Goal: Task Accomplishment & Management: Manage account settings

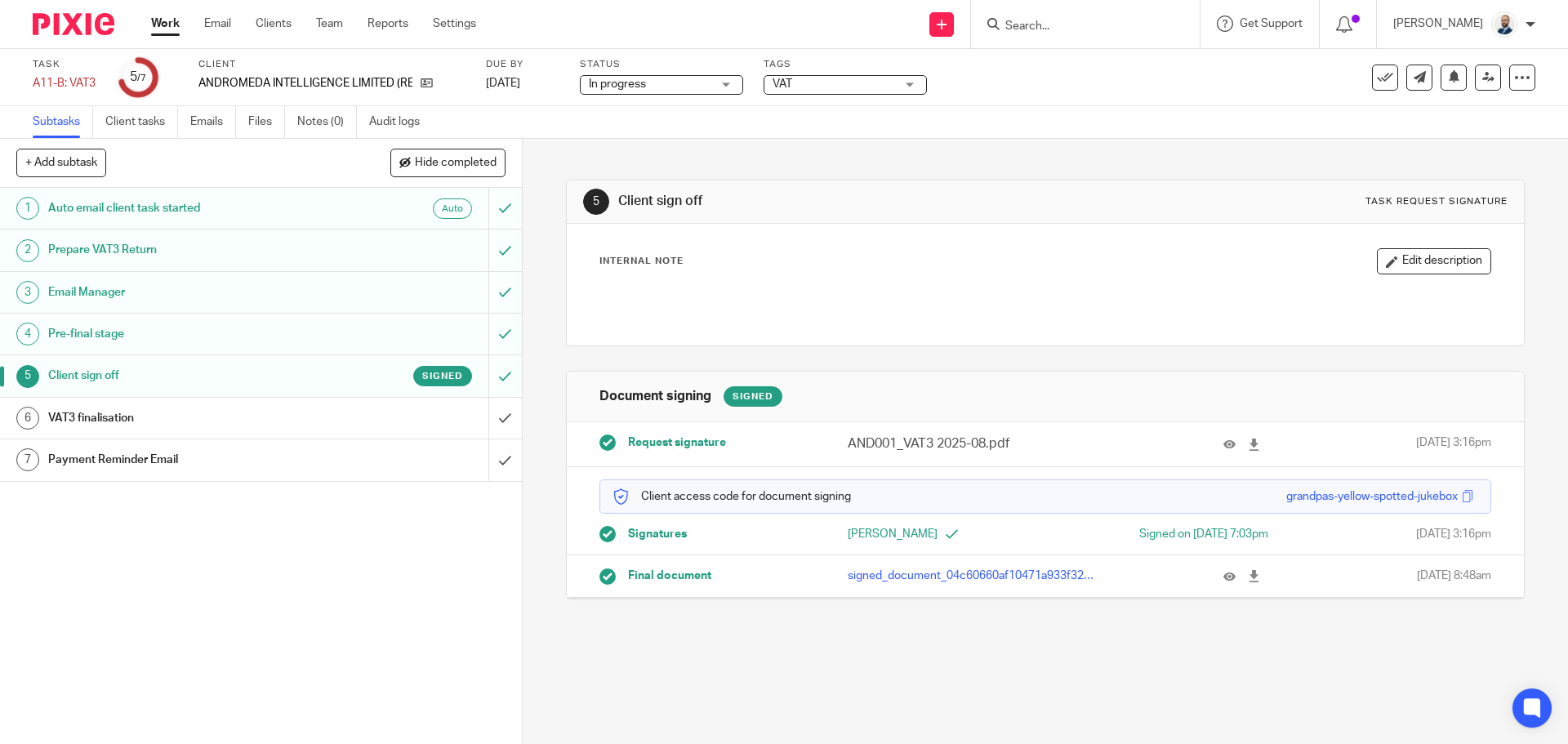
click at [698, 94] on div "In progress In progress" at bounding box center [661, 85] width 163 height 20
click at [854, 112] on div "Subtasks Client tasks Emails Files Notes (0) Audit logs" at bounding box center [784, 123] width 1568 height 33
click at [1476, 83] on link at bounding box center [1489, 77] width 26 height 26
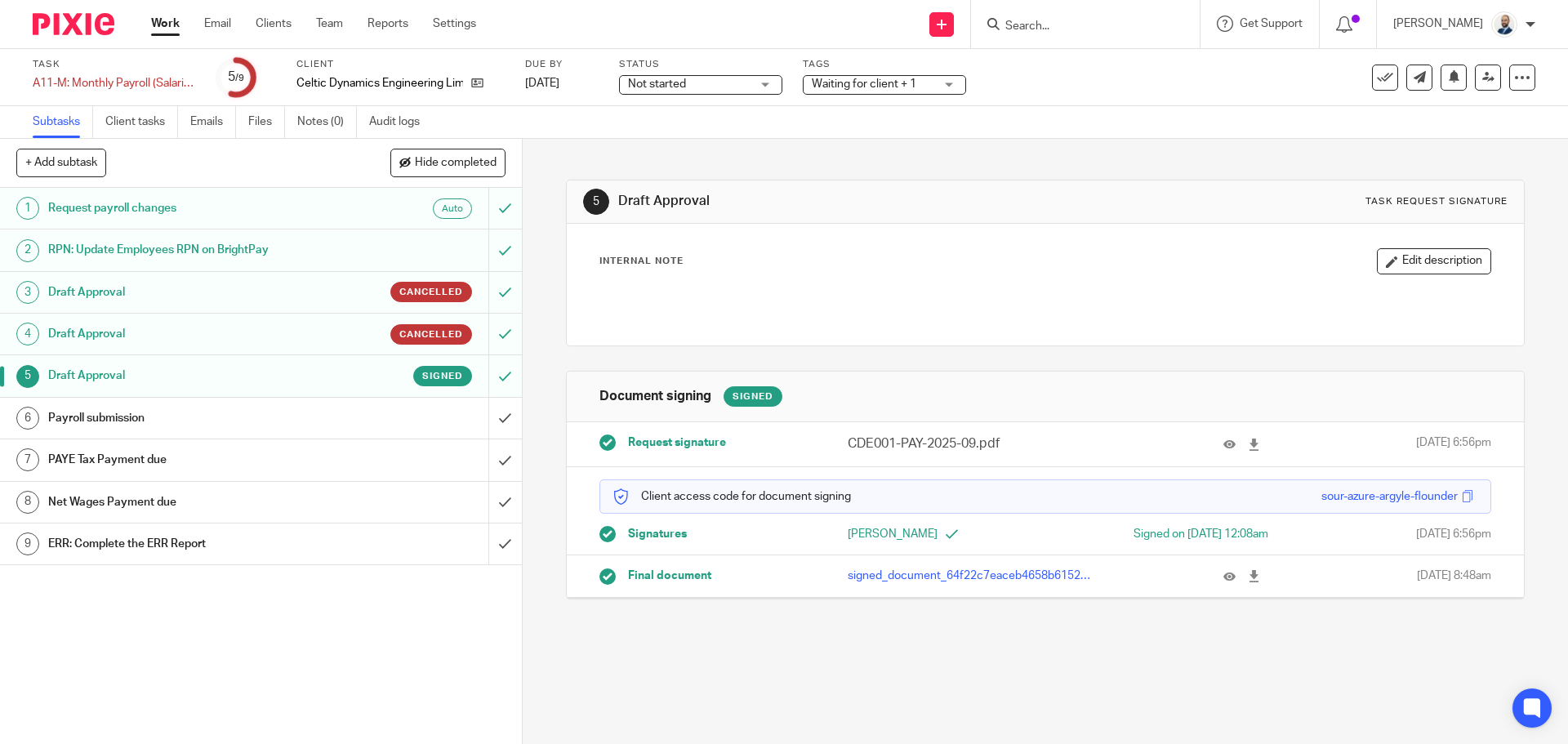
click at [401, 422] on div "Payroll submission" at bounding box center [260, 419] width 424 height 25
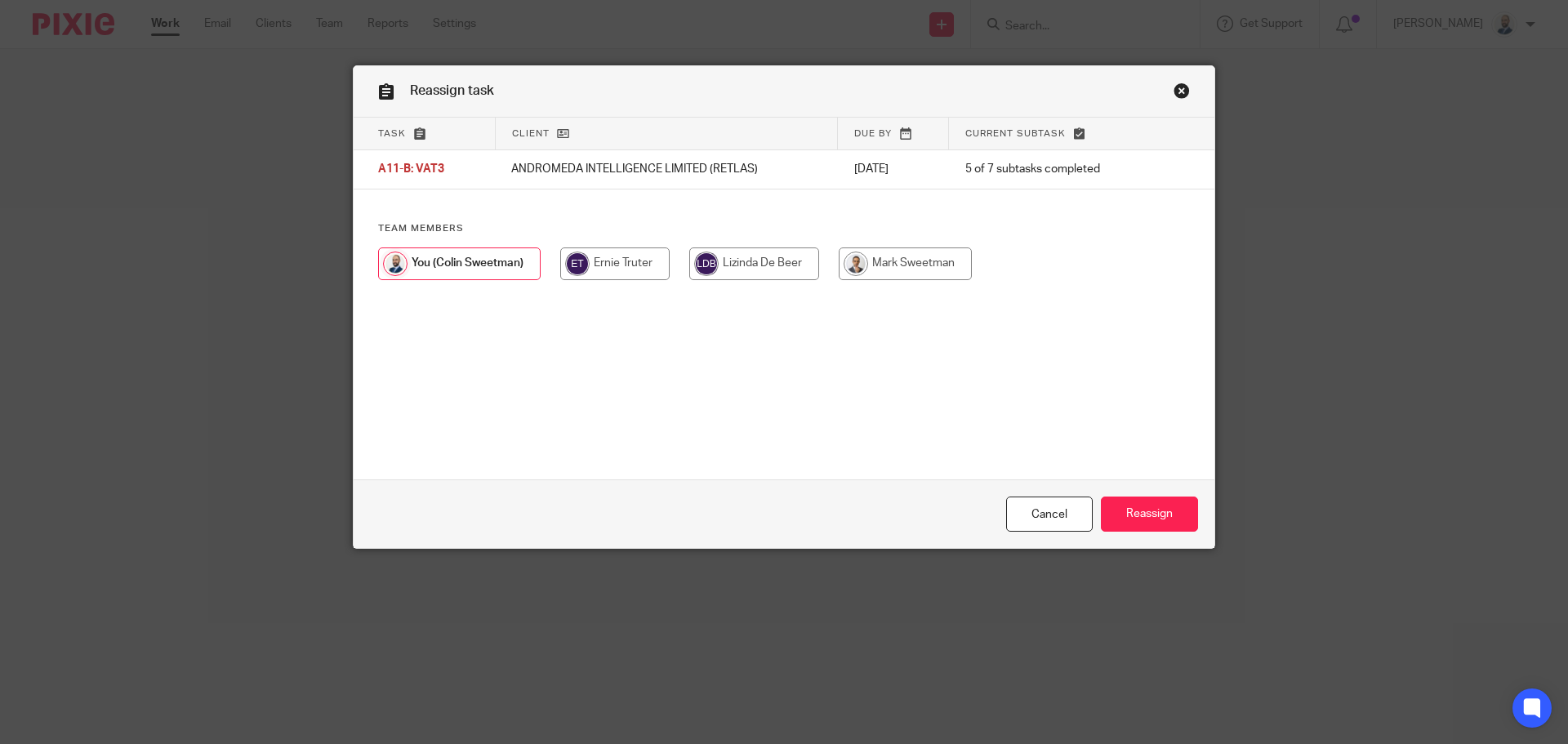
click at [901, 263] on input "radio" at bounding box center [905, 264] width 133 height 33
radio input "true"
click at [742, 260] on input "radio" at bounding box center [753, 264] width 130 height 33
radio input "true"
click at [1134, 514] on input "Reassign" at bounding box center [1149, 514] width 97 height 35
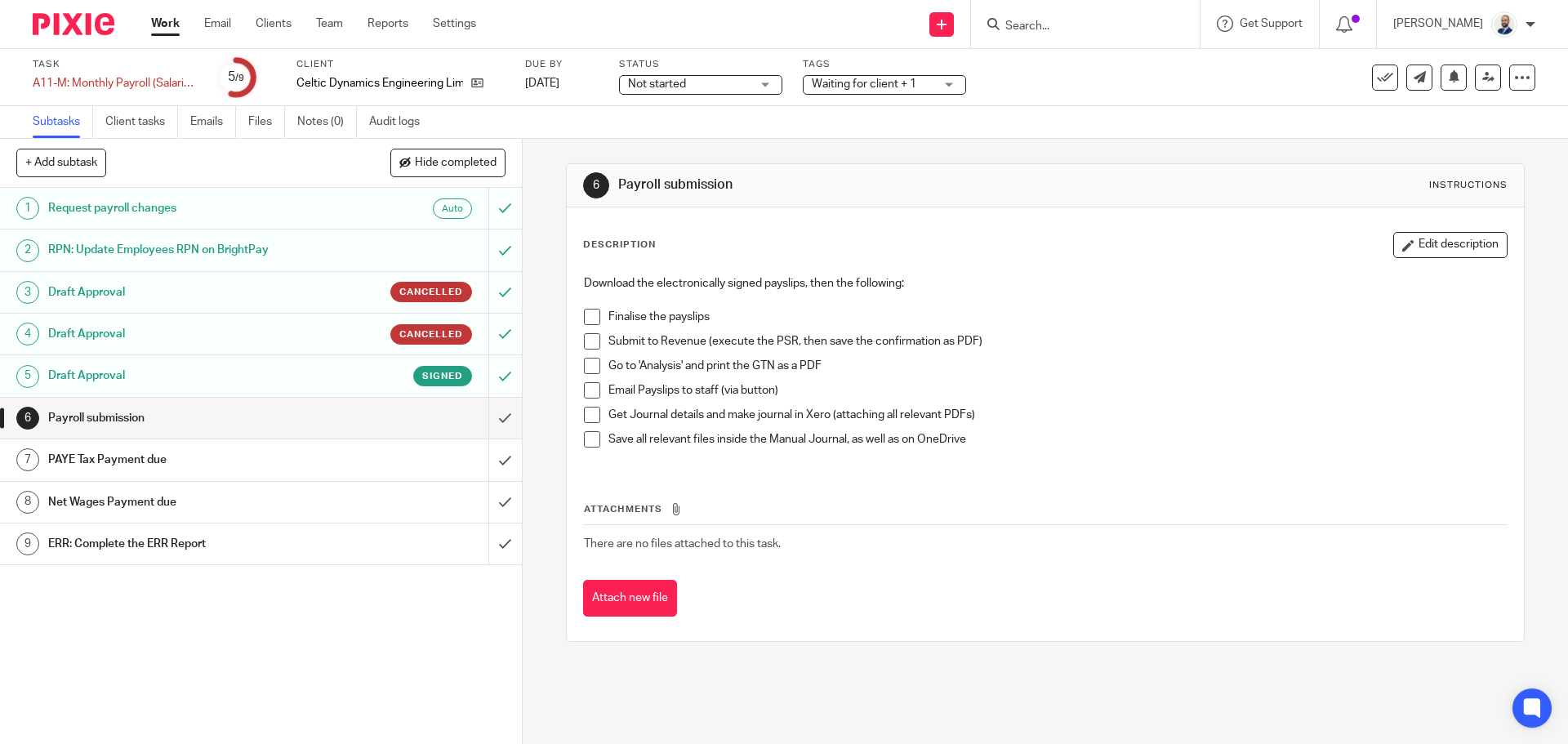
click at [591, 318] on span at bounding box center [591, 316] width 16 height 16
click at [590, 344] on span at bounding box center [591, 340] width 16 height 16
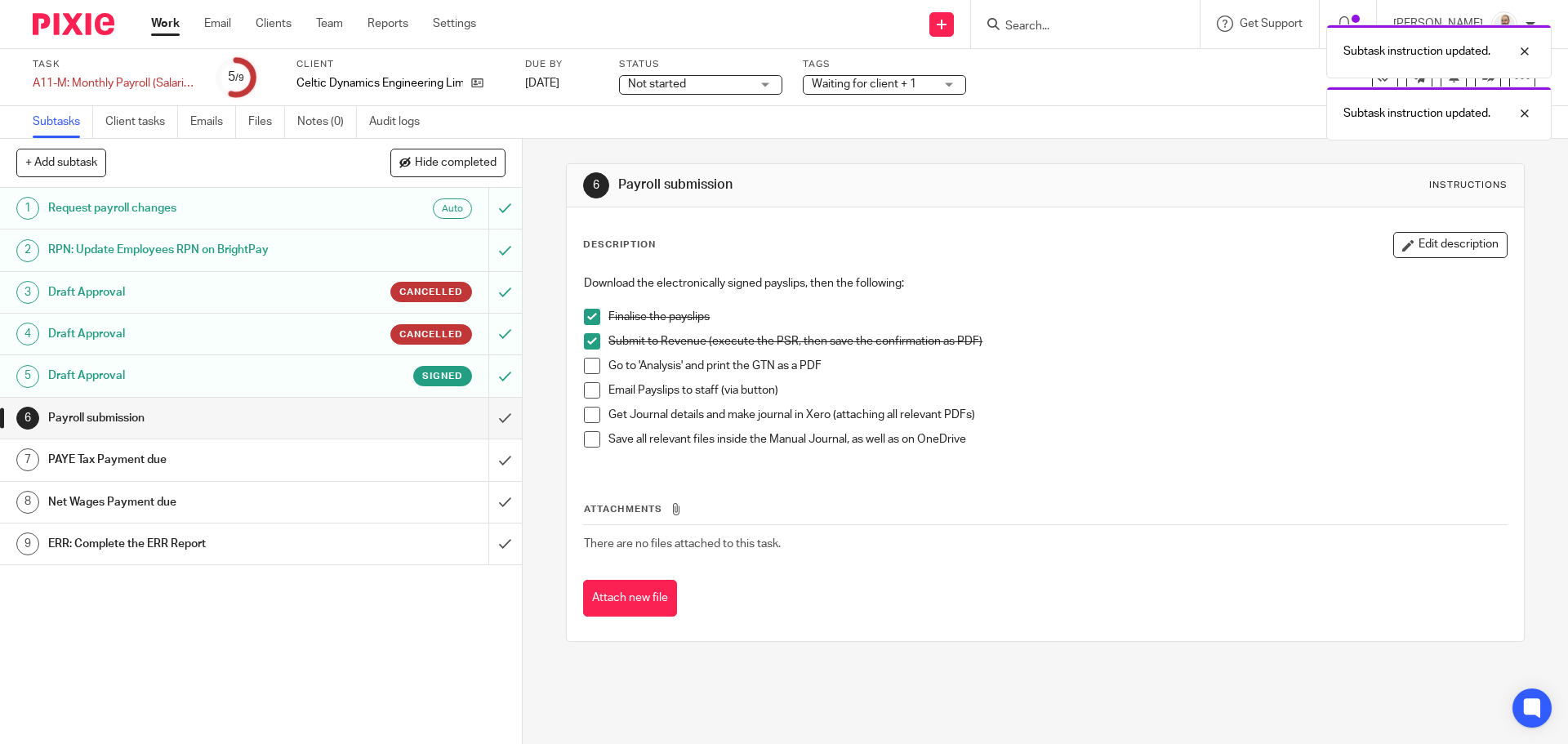
click at [586, 395] on span at bounding box center [591, 389] width 16 height 16
click at [587, 369] on span at bounding box center [591, 365] width 16 height 16
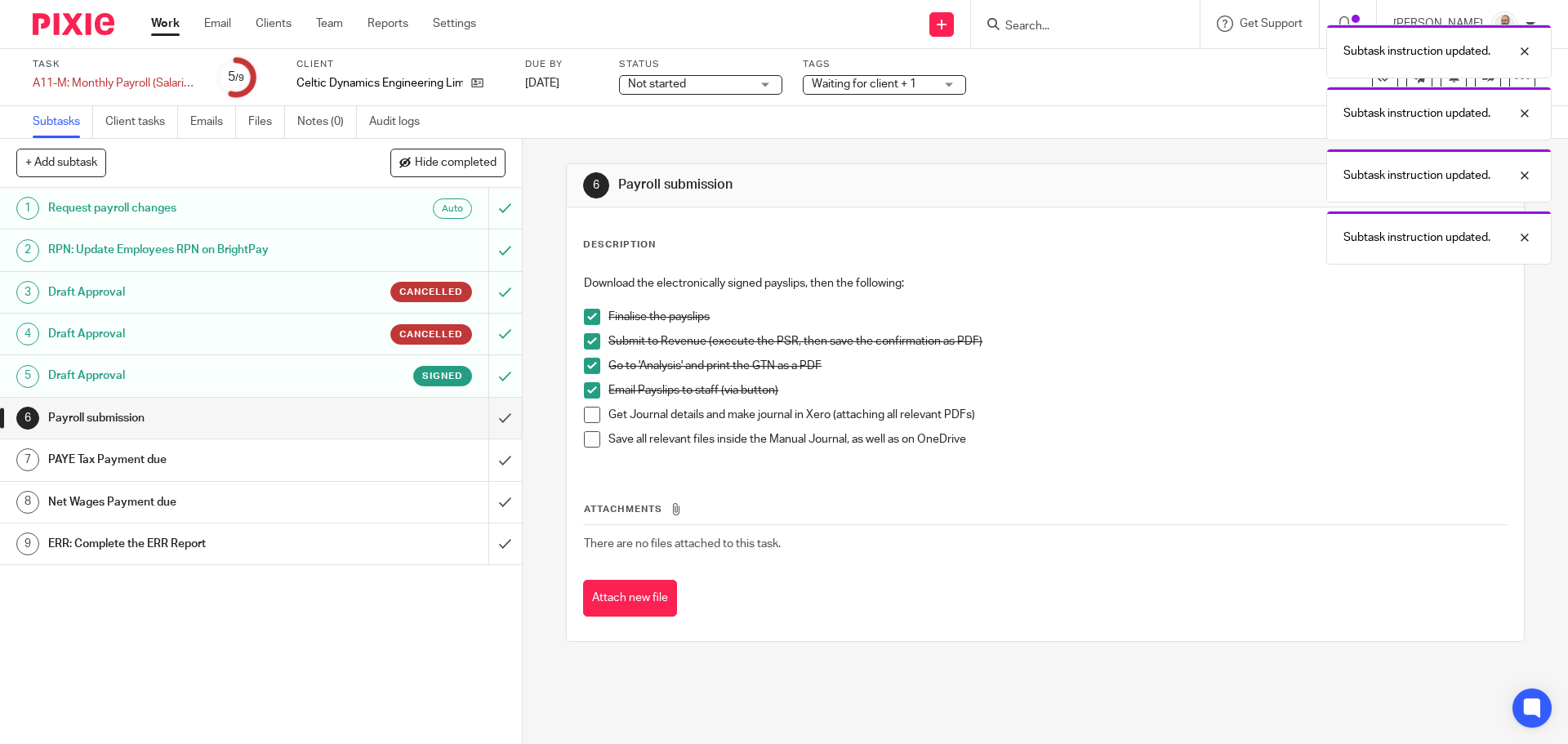
click at [597, 416] on li "Get Journal details and make journal in Xero (attaching all relevant PDFs)" at bounding box center [1045, 419] width 922 height 25
click at [591, 415] on span at bounding box center [591, 414] width 16 height 16
drag, startPoint x: 590, startPoint y: 432, endPoint x: 516, endPoint y: 430, distance: 74.0
click at [588, 434] on span at bounding box center [591, 438] width 16 height 16
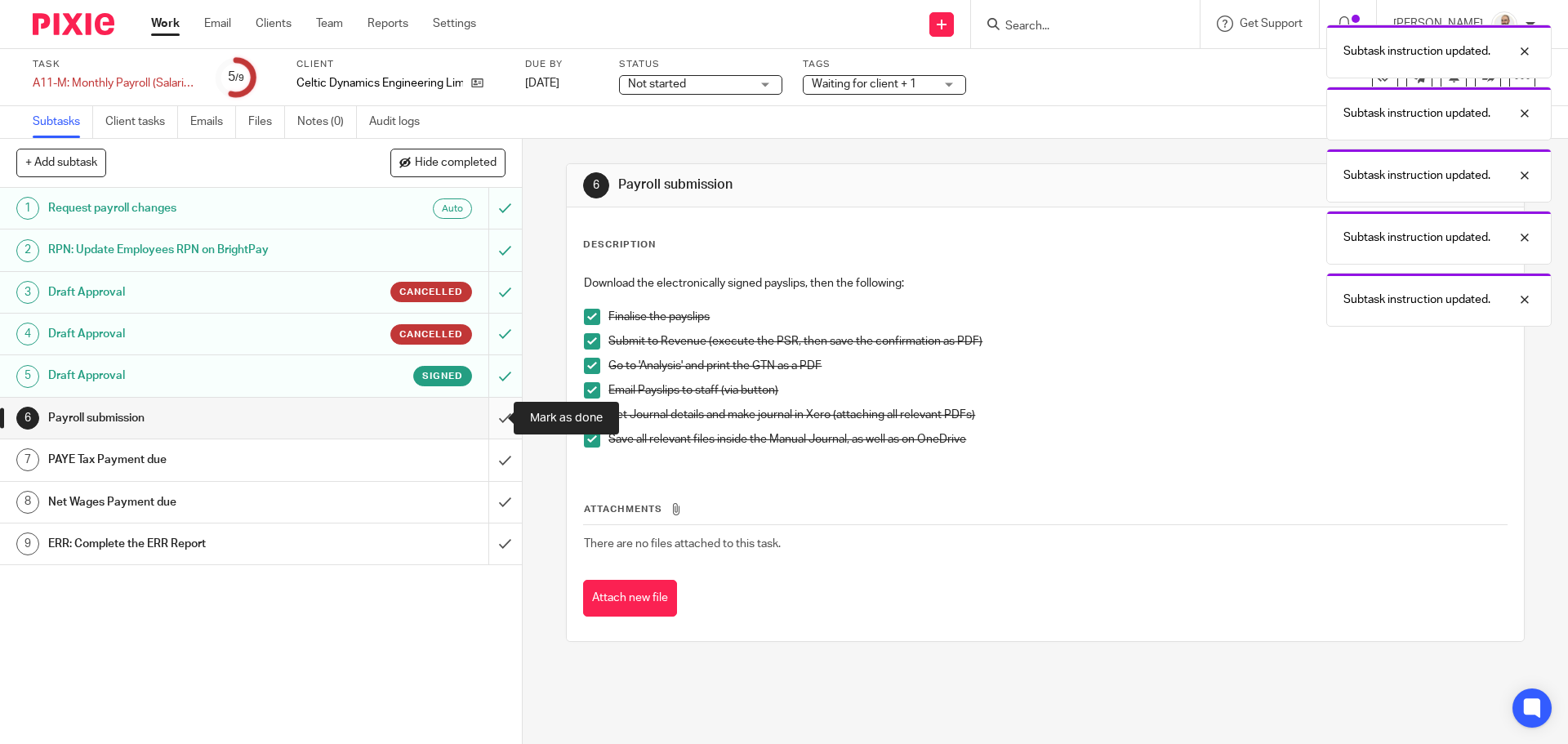
drag, startPoint x: 491, startPoint y: 422, endPoint x: 506, endPoint y: 421, distance: 15.0
click at [490, 422] on input "submit" at bounding box center [261, 418] width 522 height 41
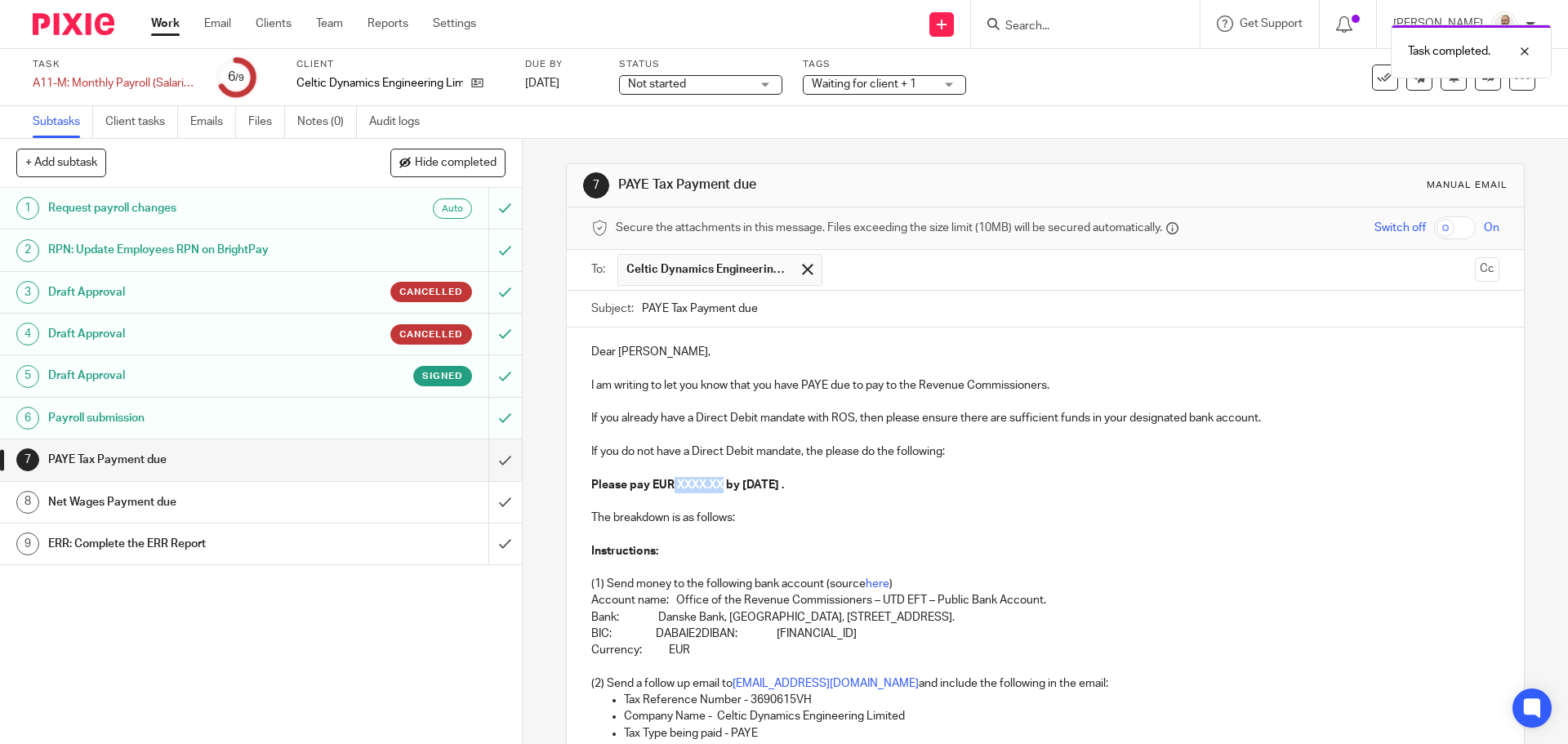
drag, startPoint x: 722, startPoint y: 486, endPoint x: 672, endPoint y: 487, distance: 50.0
click at [671, 487] on strong "Please pay EUR XXXX.XX by 14th October 2025 ." at bounding box center [687, 486] width 192 height 11
drag, startPoint x: 672, startPoint y: 482, endPoint x: 720, endPoint y: 485, distance: 48.1
click at [720, 485] on p "Please pay EUR 19,822.6 by 14th October 2025 ." at bounding box center [1045, 485] width 908 height 16
click at [778, 537] on p at bounding box center [1045, 534] width 908 height 16
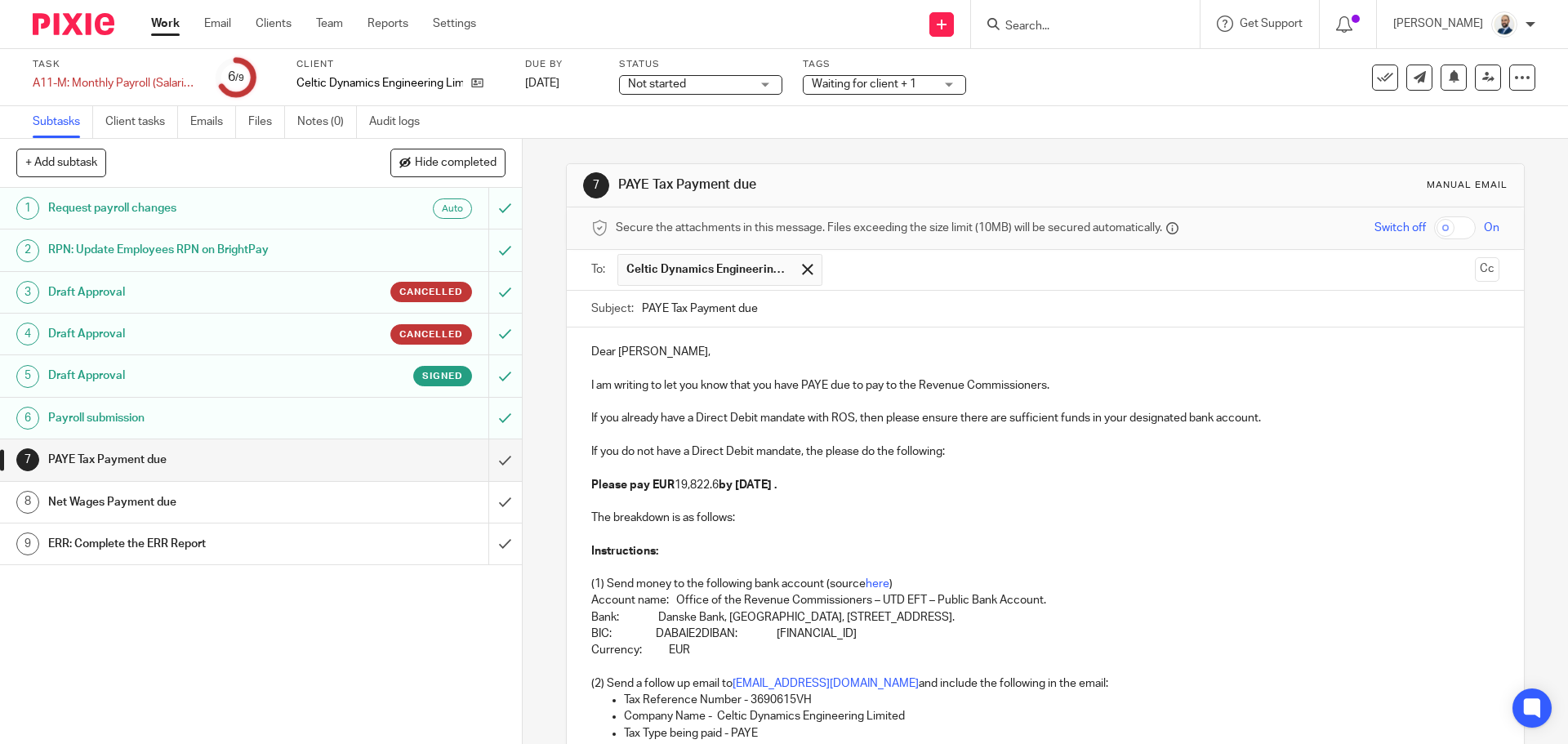
click at [682, 482] on p "Please pay EUR 19,822.6 by 14th October 2025 ." at bounding box center [1045, 485] width 908 height 16
drag, startPoint x: 757, startPoint y: 522, endPoint x: 803, endPoint y: 538, distance: 48.7
click at [757, 522] on p "The breakdown is as follows:" at bounding box center [1045, 518] width 908 height 16
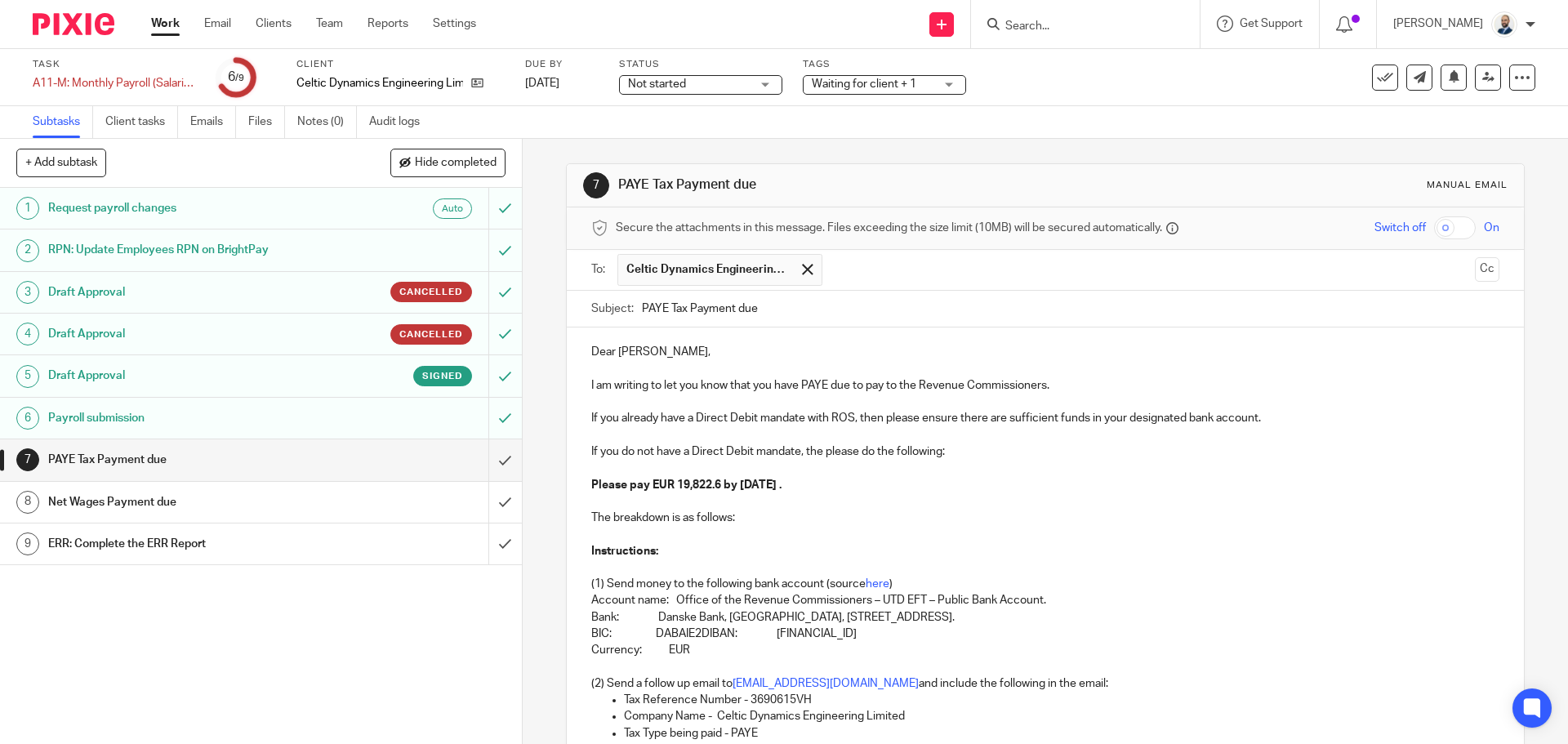
scroll to position [256, 0]
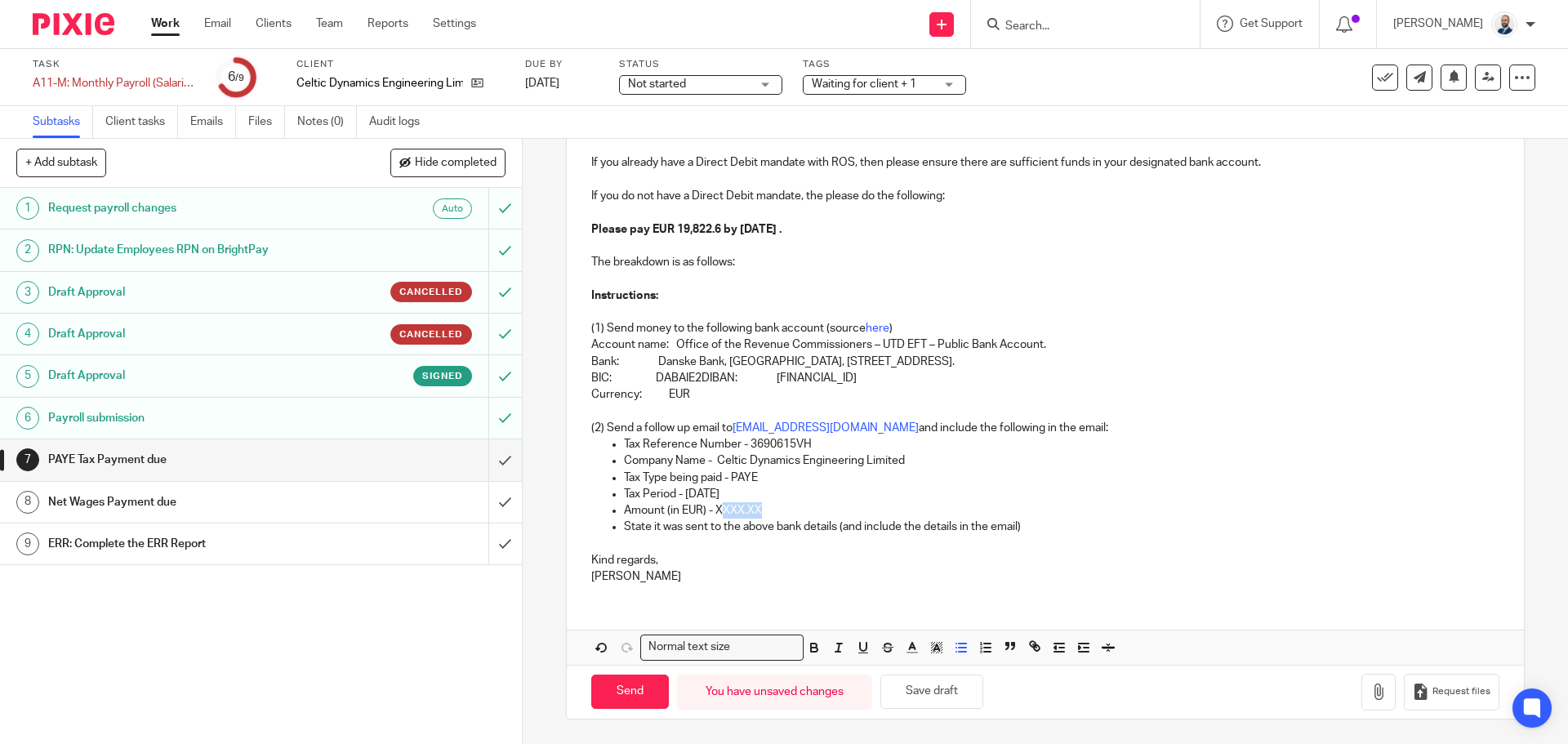
drag, startPoint x: 720, startPoint y: 512, endPoint x: 765, endPoint y: 512, distance: 45.0
click at [765, 512] on p "Amount (in EUR) - XXXX.XX" at bounding box center [1062, 510] width 875 height 16
drag, startPoint x: 726, startPoint y: 507, endPoint x: 1257, endPoint y: 621, distance: 543.1
click at [726, 506] on p "Amount (in EUR) - 19,822.6" at bounding box center [1062, 510] width 875 height 16
click at [613, 694] on input "Send" at bounding box center [630, 692] width 77 height 35
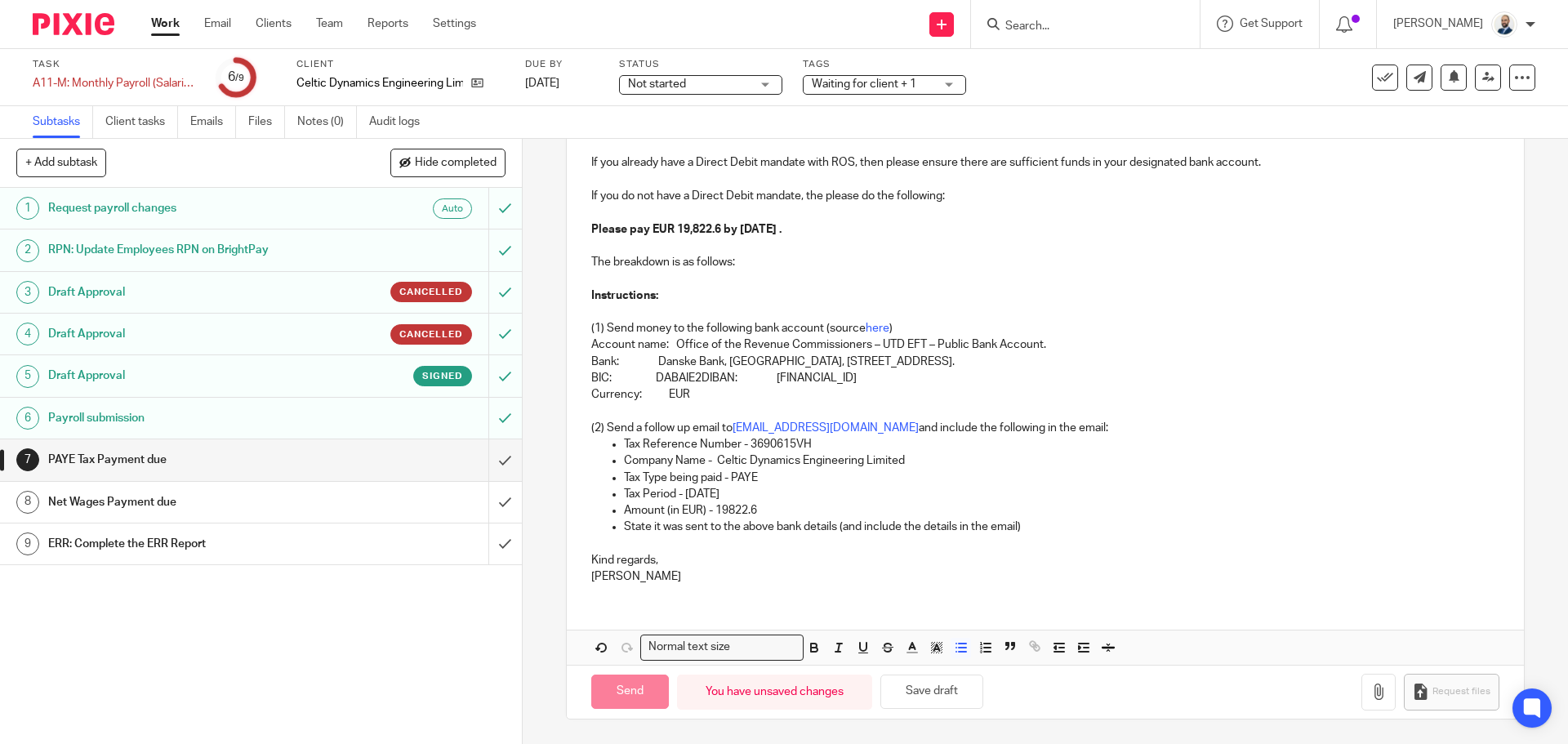
type input "Sent"
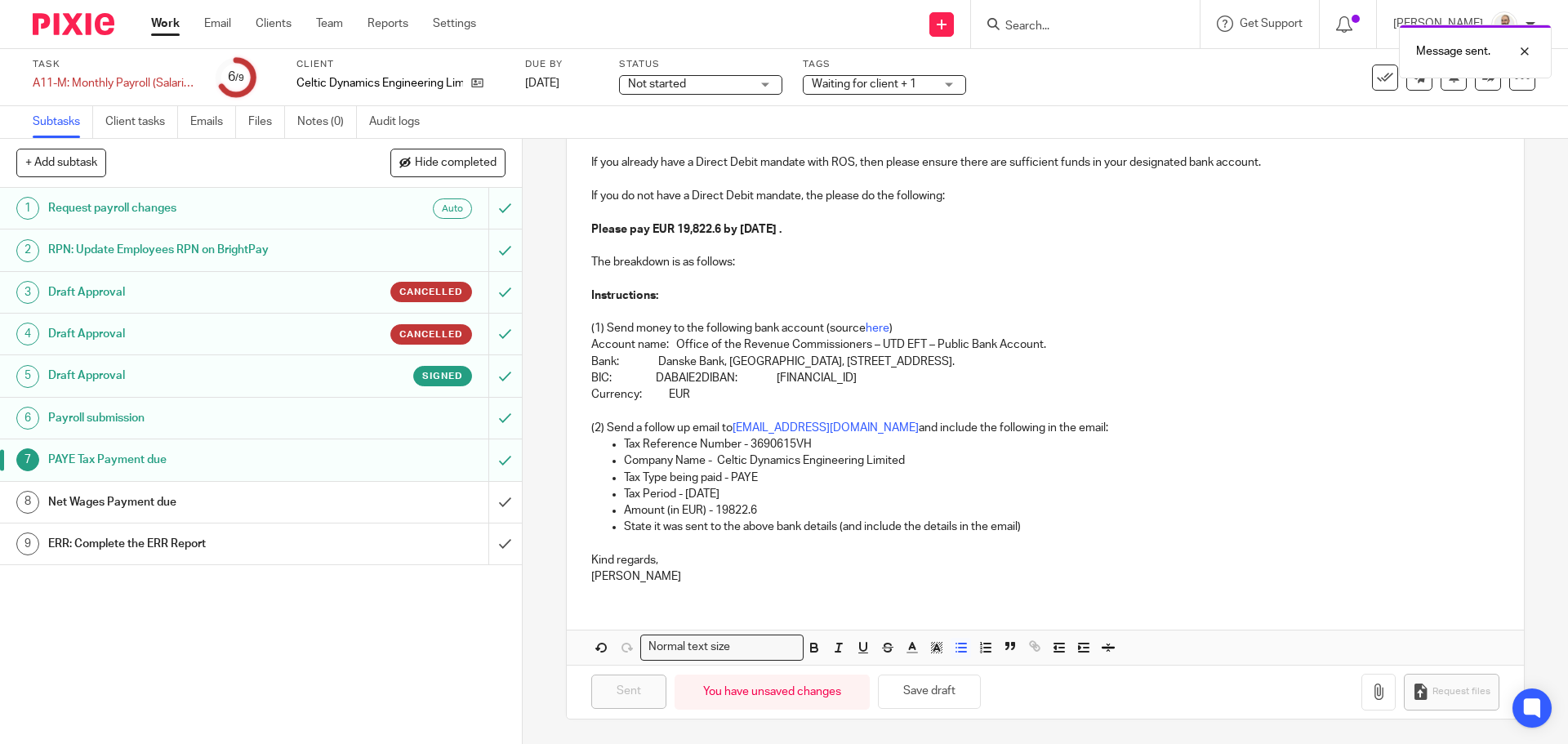
click at [425, 503] on div "Net Wages Payment due" at bounding box center [260, 503] width 424 height 25
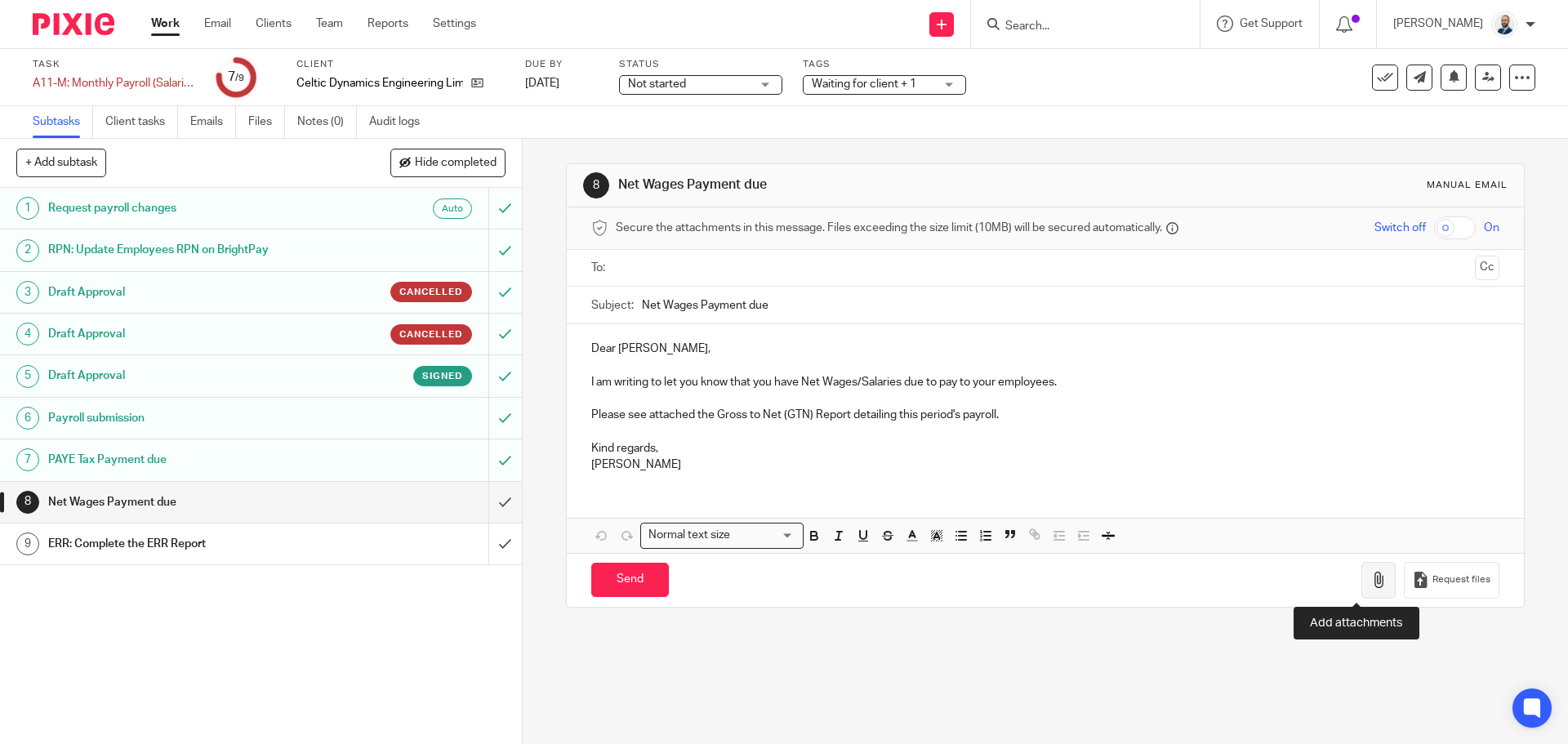
click at [1371, 578] on icon "button" at bounding box center [1378, 579] width 16 height 16
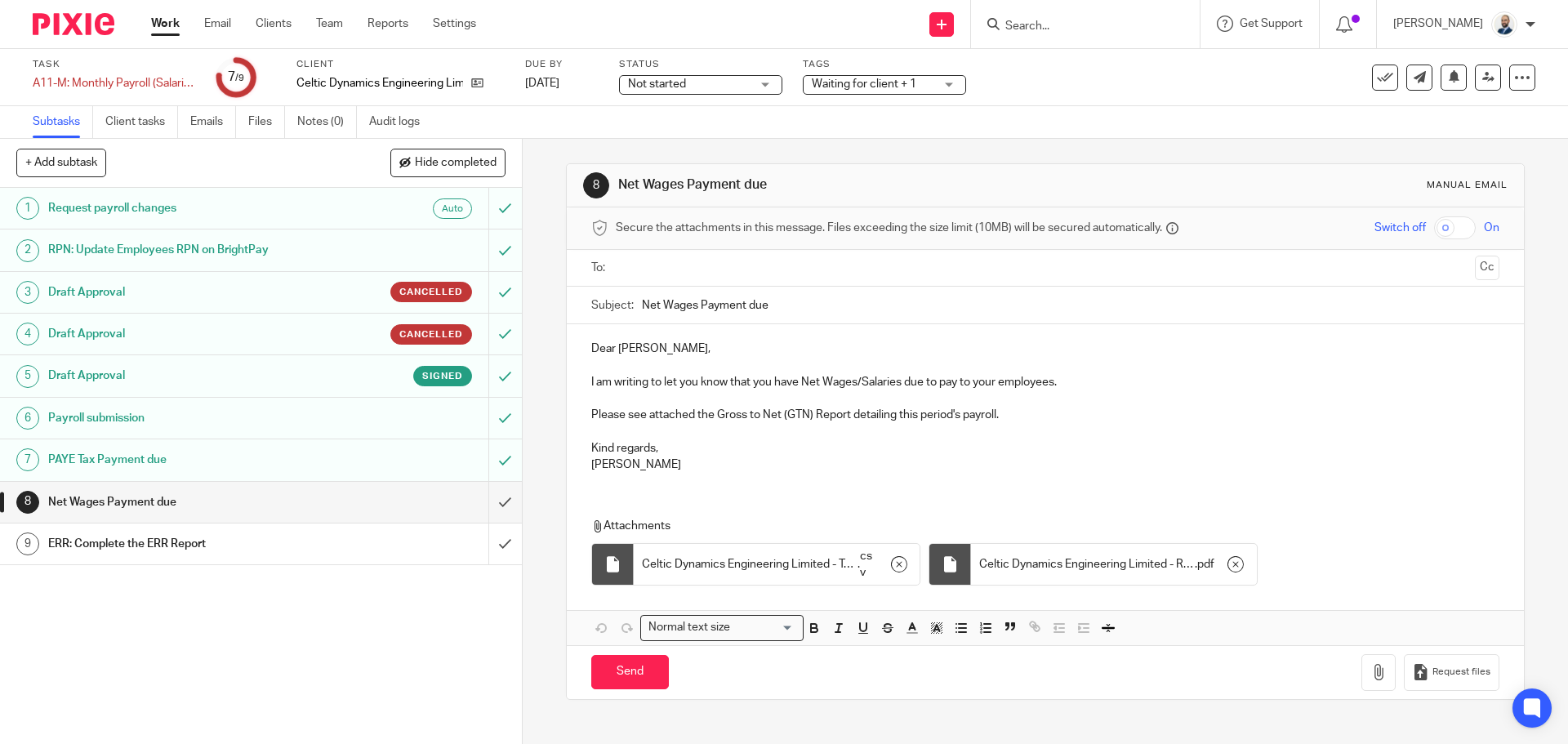
click at [723, 259] on ul at bounding box center [1046, 268] width 857 height 27
drag, startPoint x: 740, startPoint y: 251, endPoint x: 744, endPoint y: 274, distance: 23.3
click at [742, 250] on div at bounding box center [1046, 268] width 857 height 37
click at [746, 276] on input "text" at bounding box center [1045, 269] width 847 height 19
click at [637, 685] on input "Send" at bounding box center [630, 675] width 77 height 35
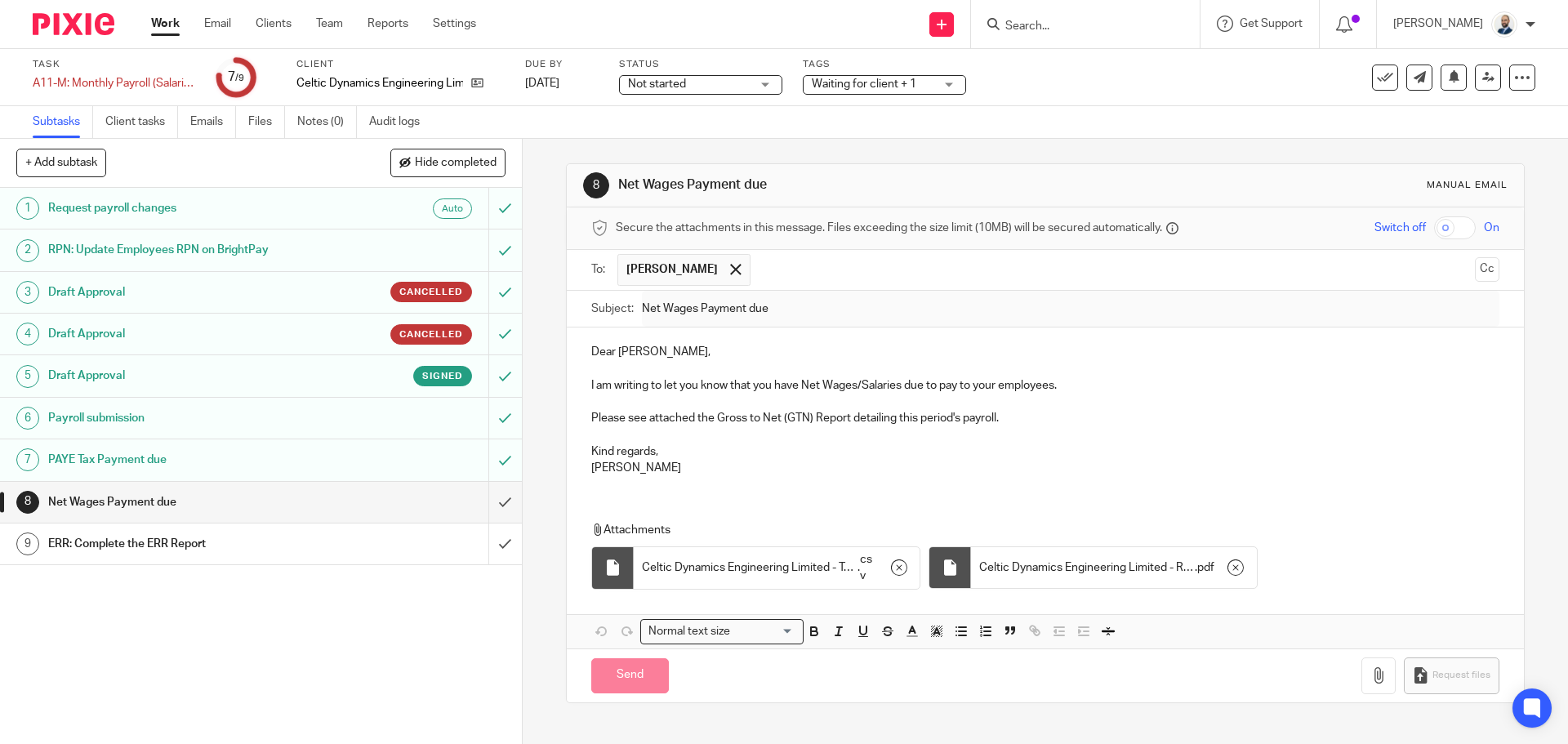
type input "Sent"
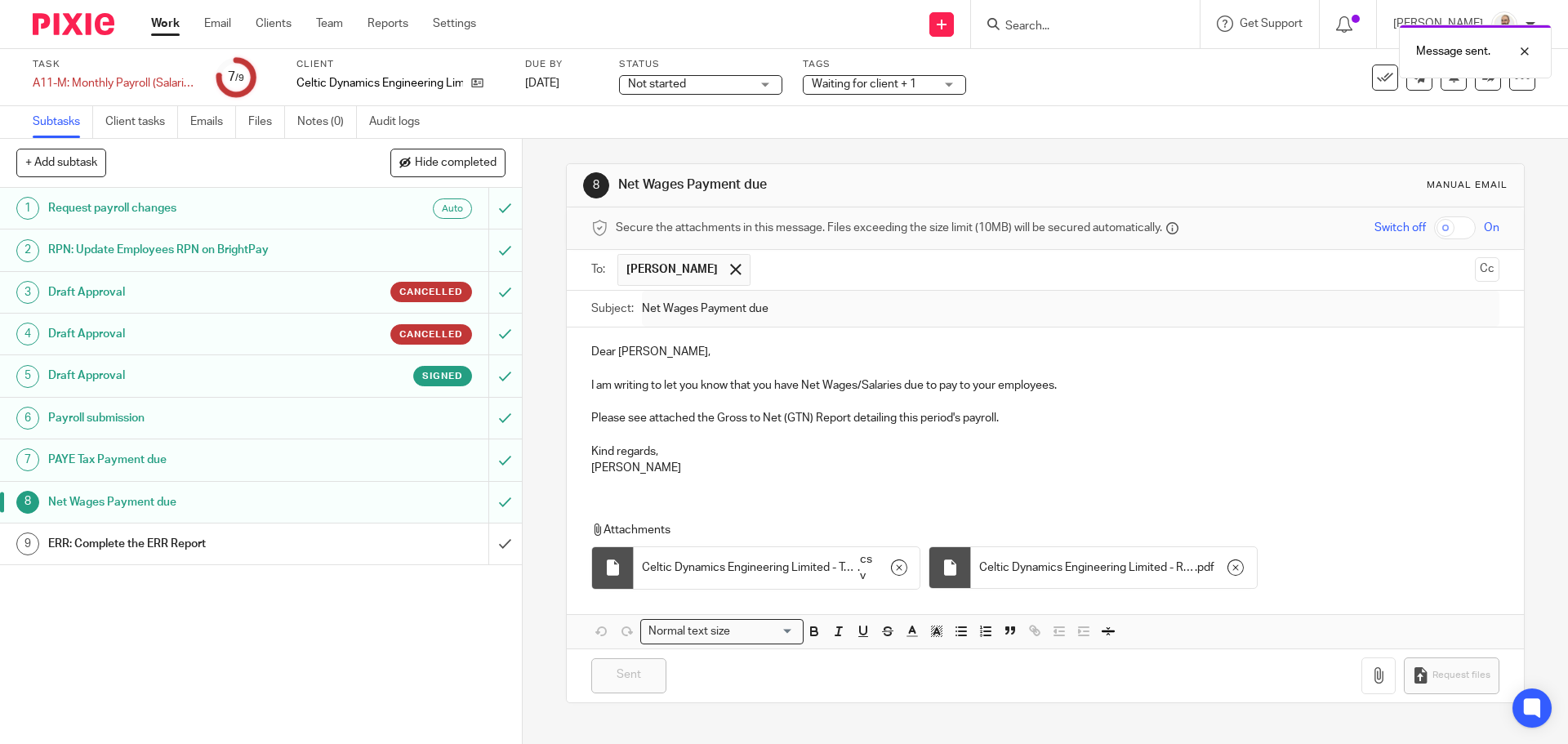
click at [254, 468] on h1 "PAYE Tax Payment due" at bounding box center [190, 460] width 283 height 25
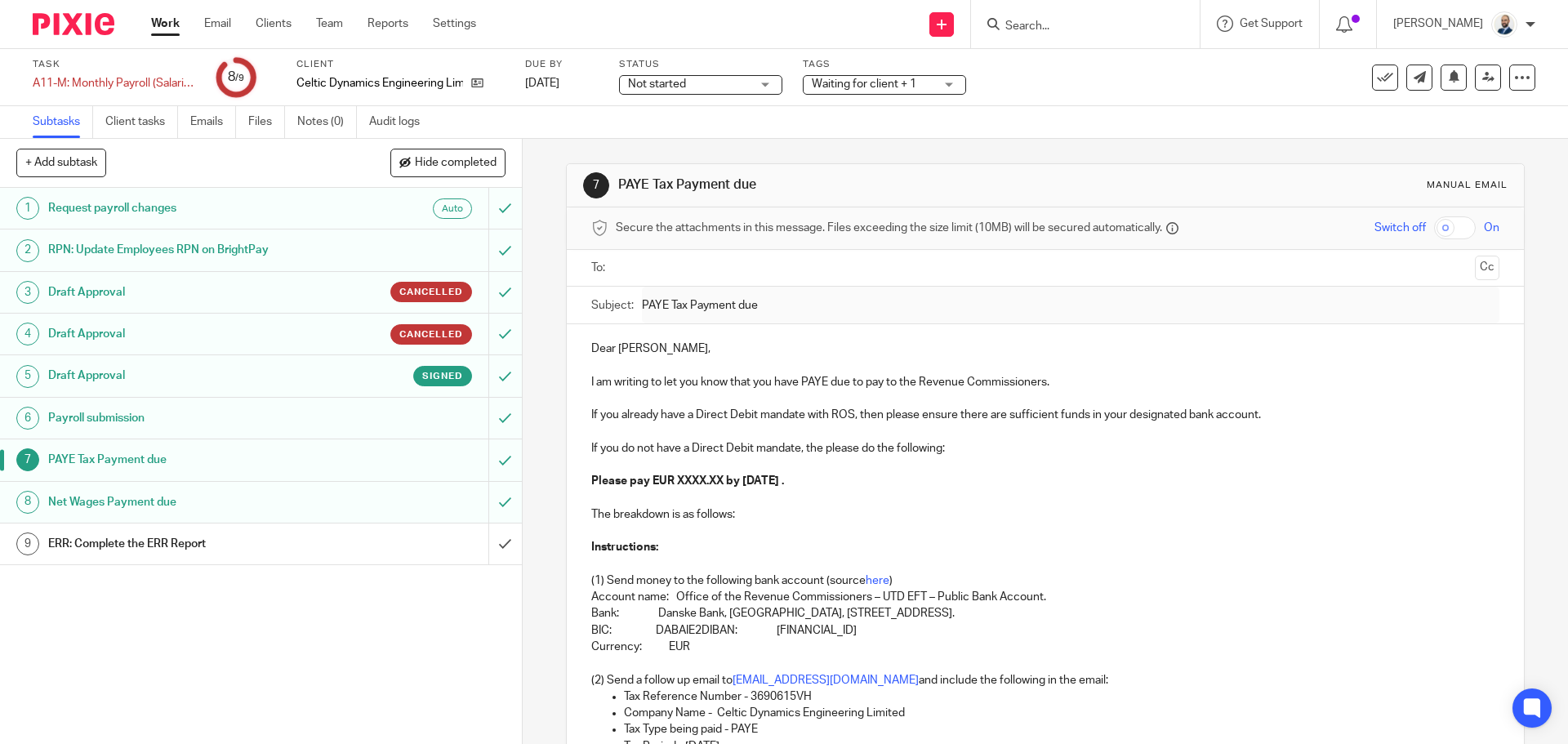
click at [263, 518] on link "8 Net Wages Payment due" at bounding box center [244, 502] width 488 height 41
click at [260, 554] on h1 "ERR: Complete the ERR Report" at bounding box center [190, 544] width 283 height 25
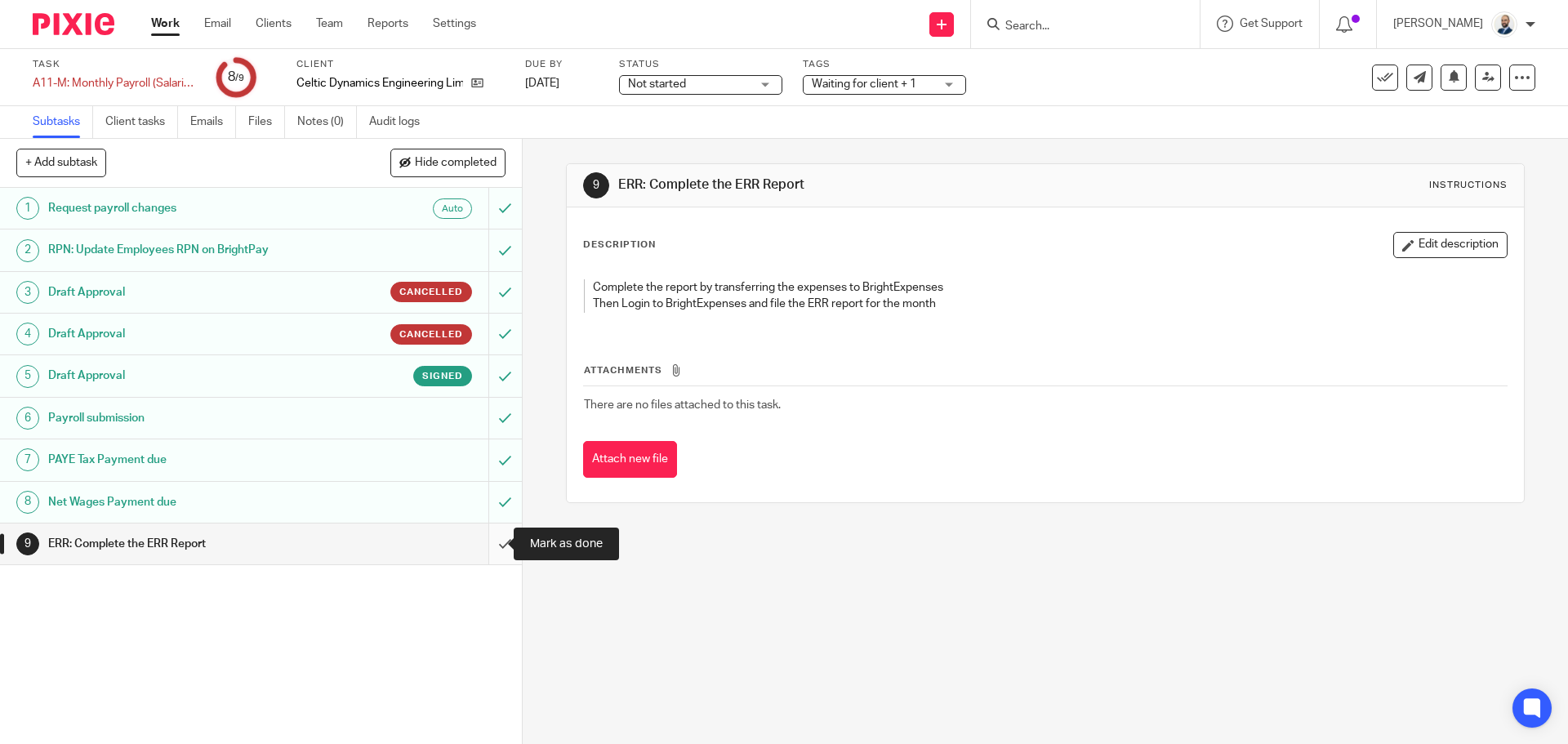
click at [493, 537] on input "submit" at bounding box center [261, 543] width 522 height 41
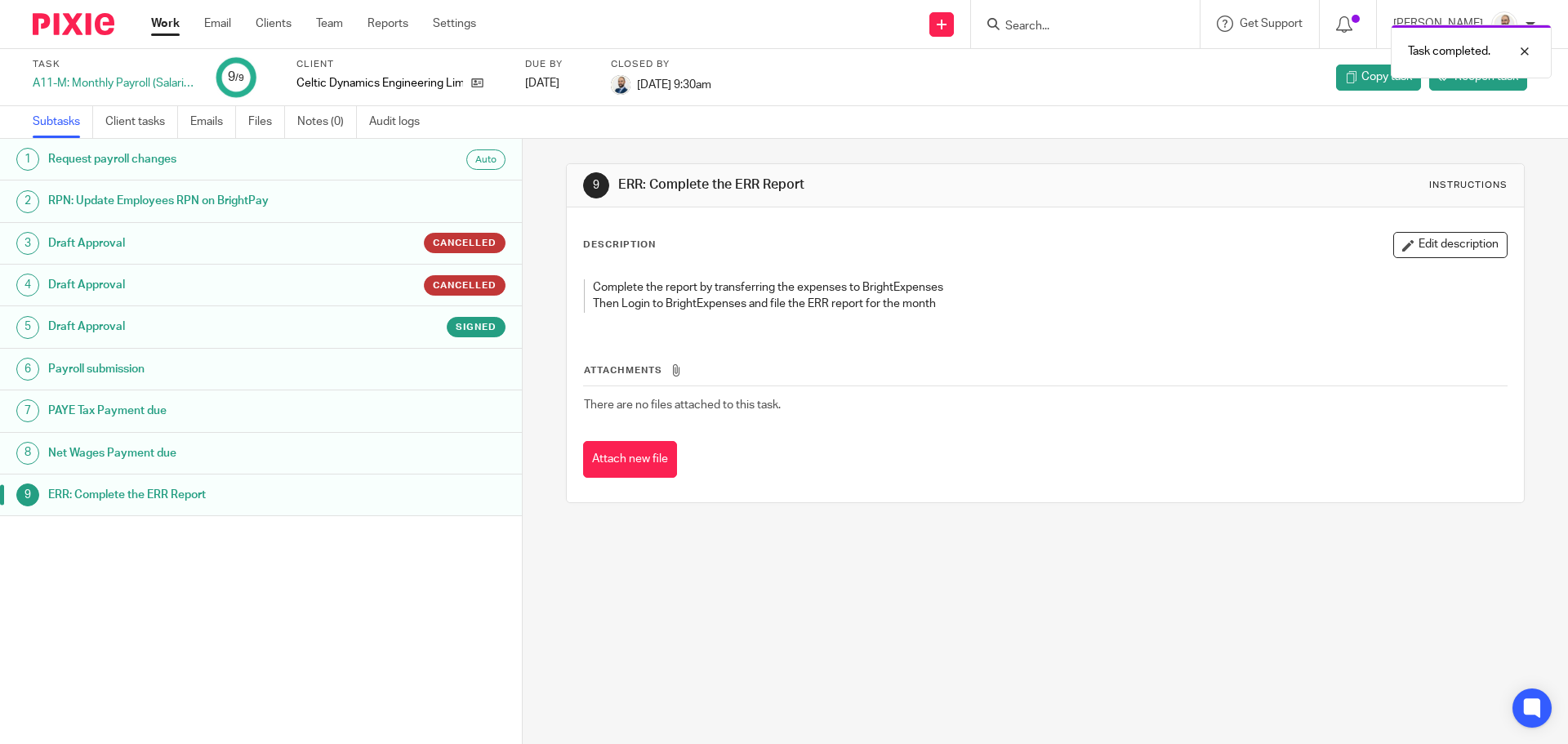
click at [254, 28] on ul "Work Email Clients Team Reports Settings" at bounding box center [325, 23] width 350 height 16
click at [263, 25] on link "Clients" at bounding box center [273, 23] width 36 height 16
